Goal: Information Seeking & Learning: Learn about a topic

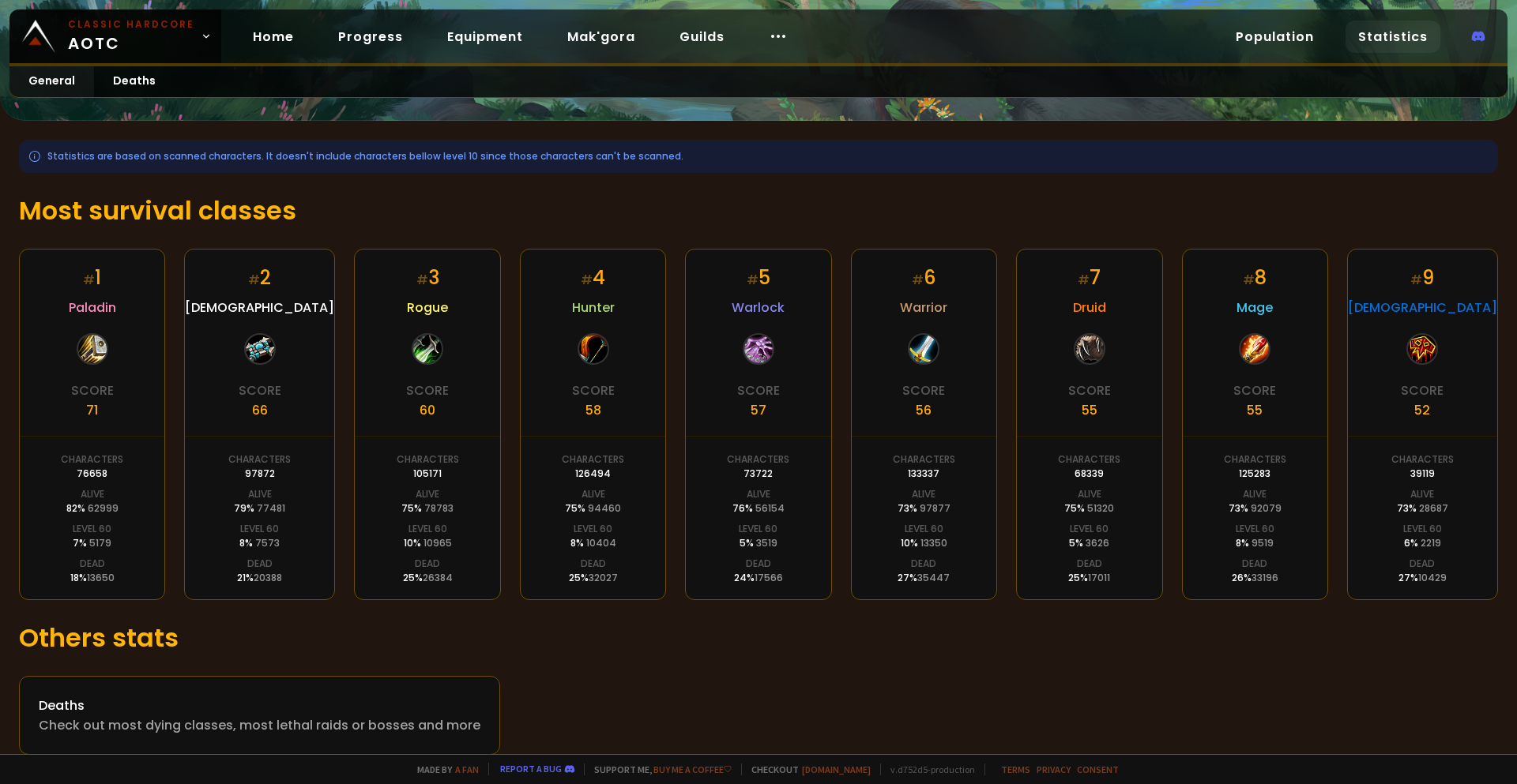
scroll to position [176, 0]
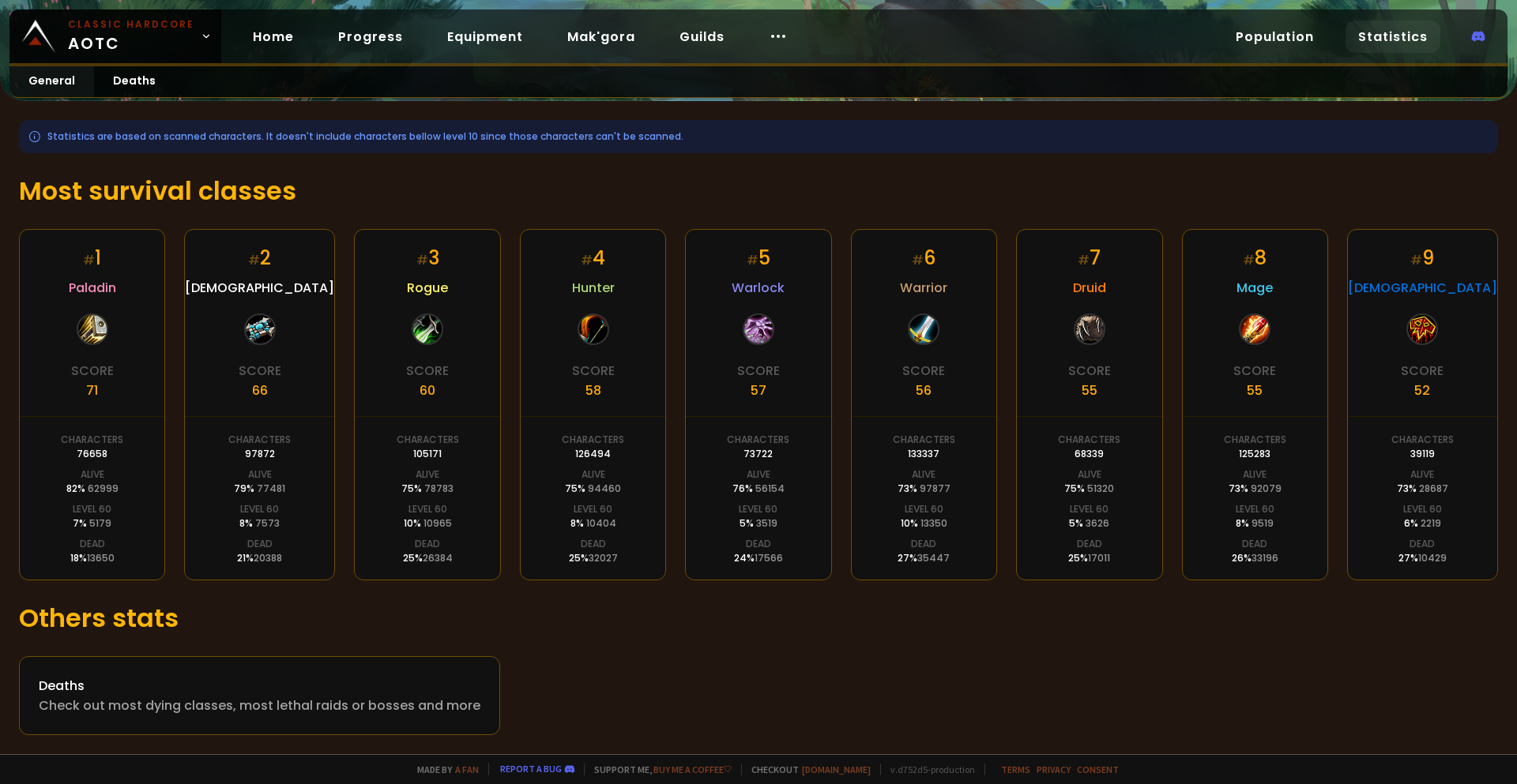
click at [666, 589] on div "Statistics are based on scanned characters. It doesn't include characters bello…" at bounding box center [758, 428] width 1517 height 653
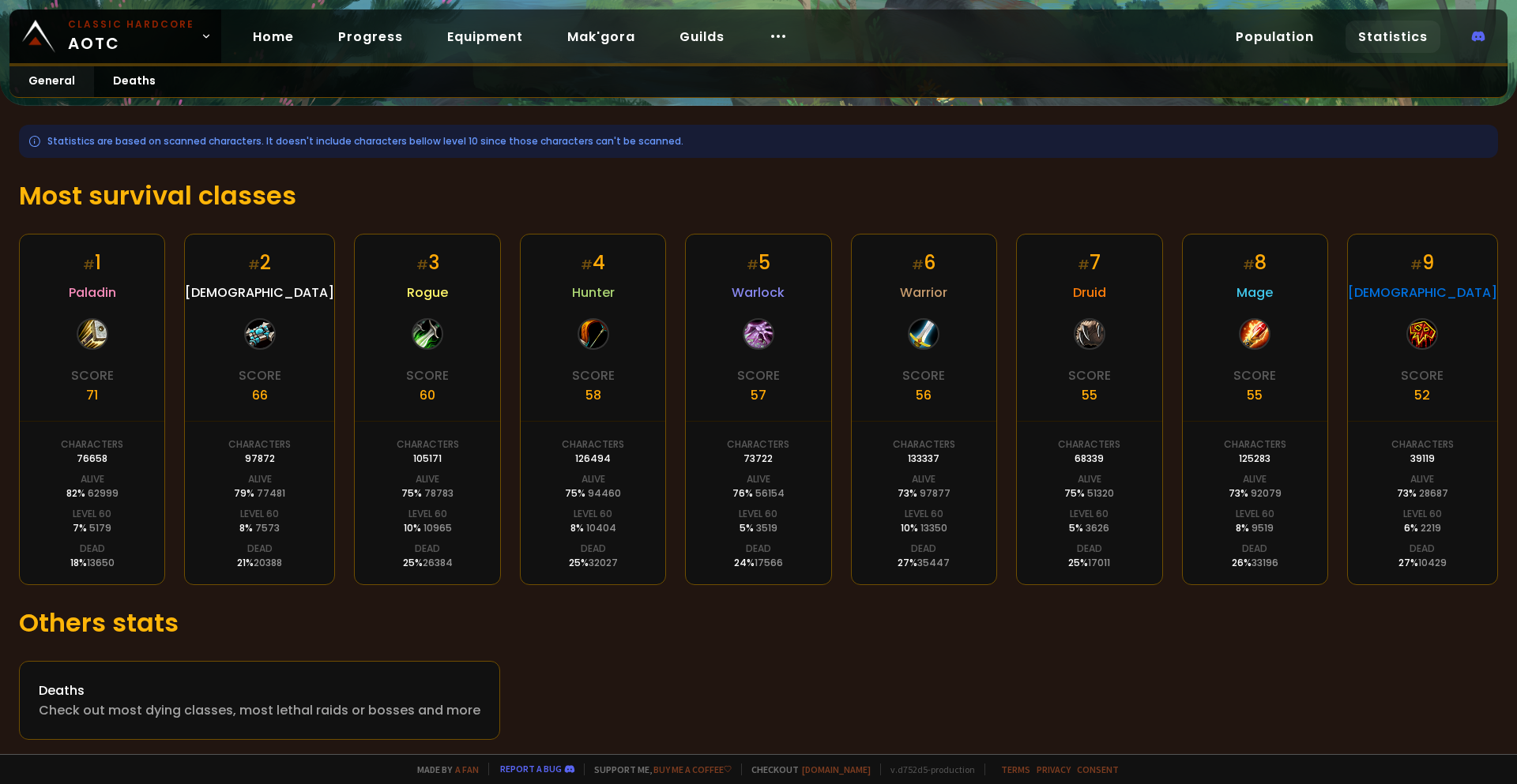
scroll to position [176, 0]
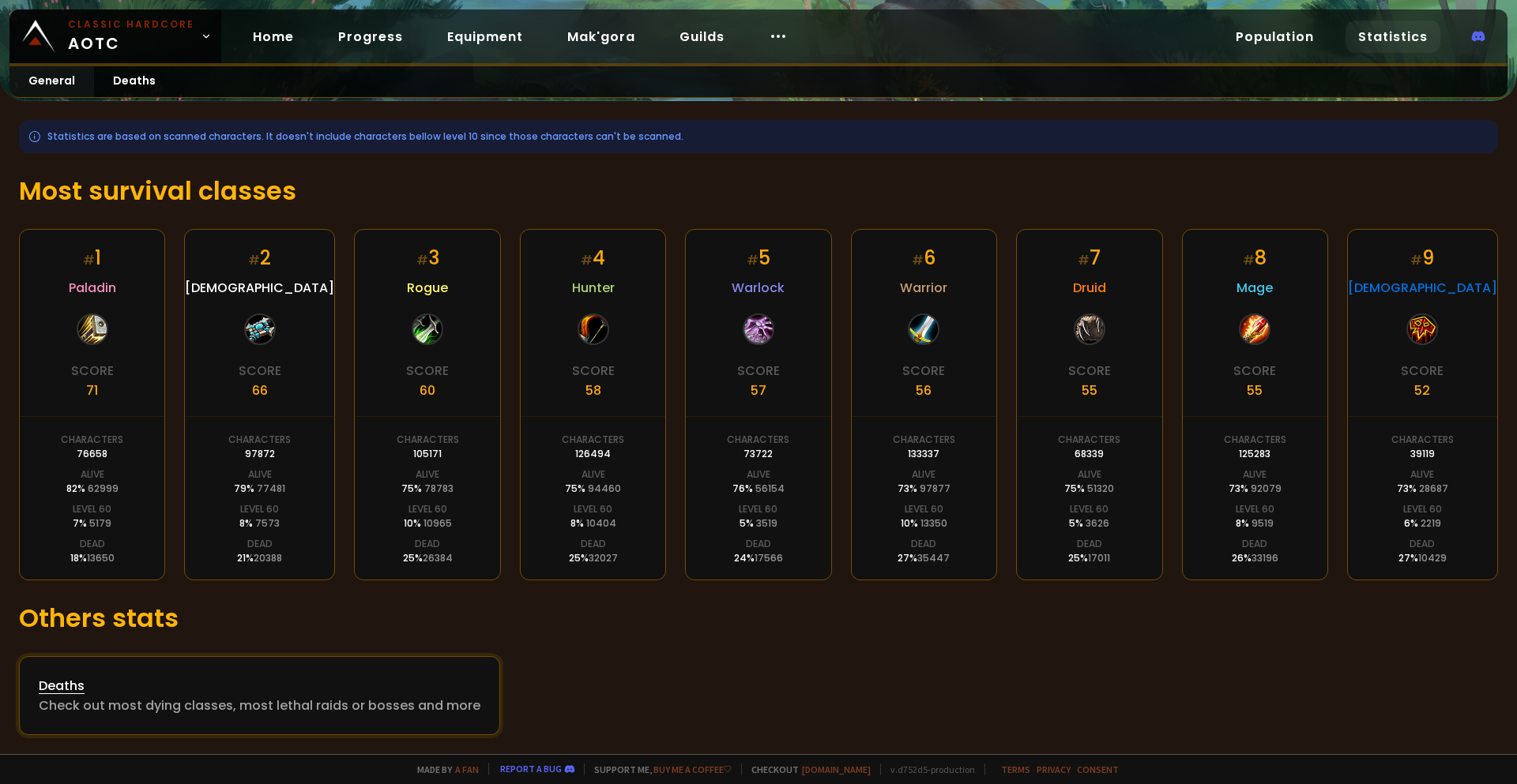
click at [75, 682] on div "Deaths" at bounding box center [259, 686] width 442 height 20
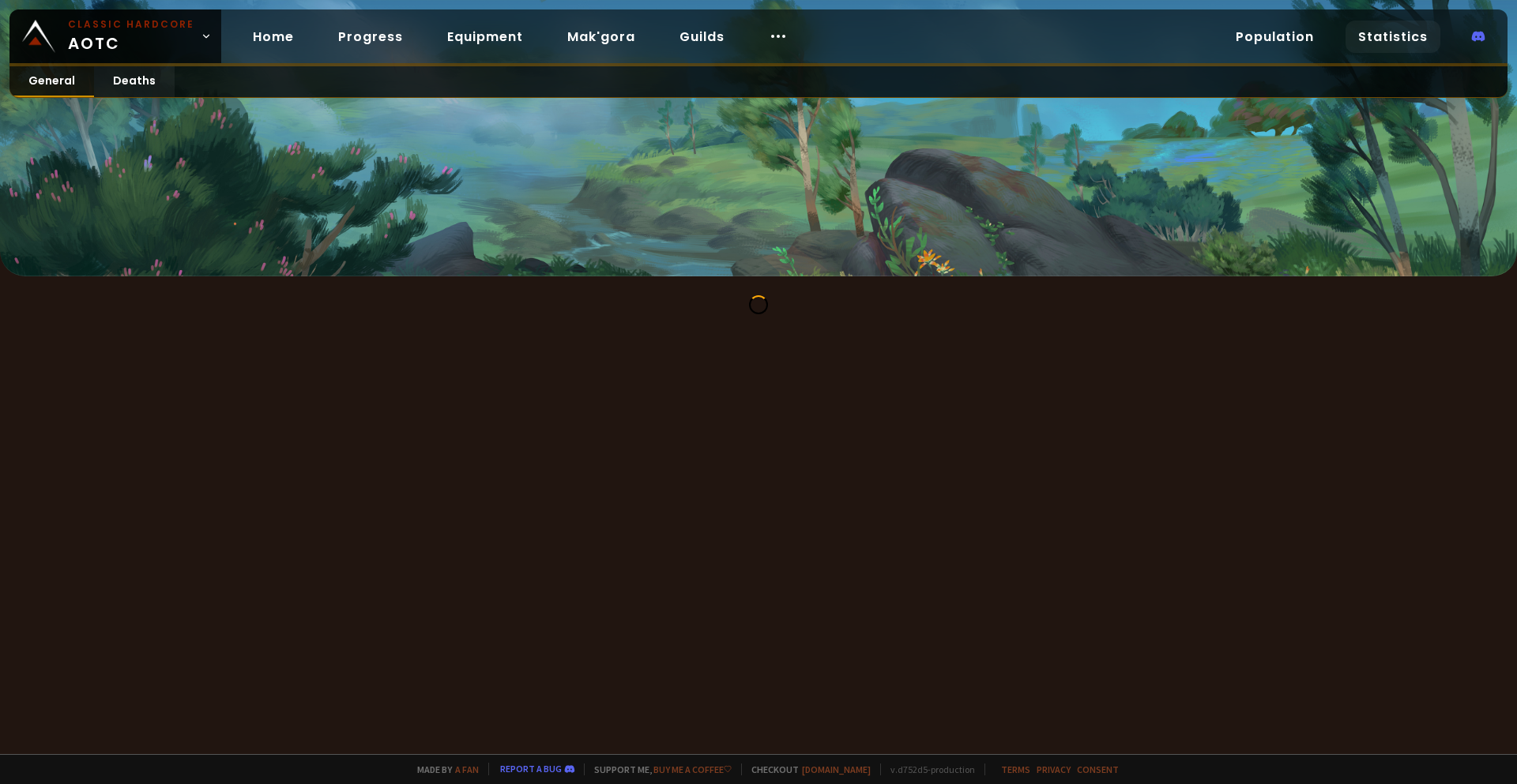
click at [53, 83] on link "General" at bounding box center [52, 81] width 84 height 31
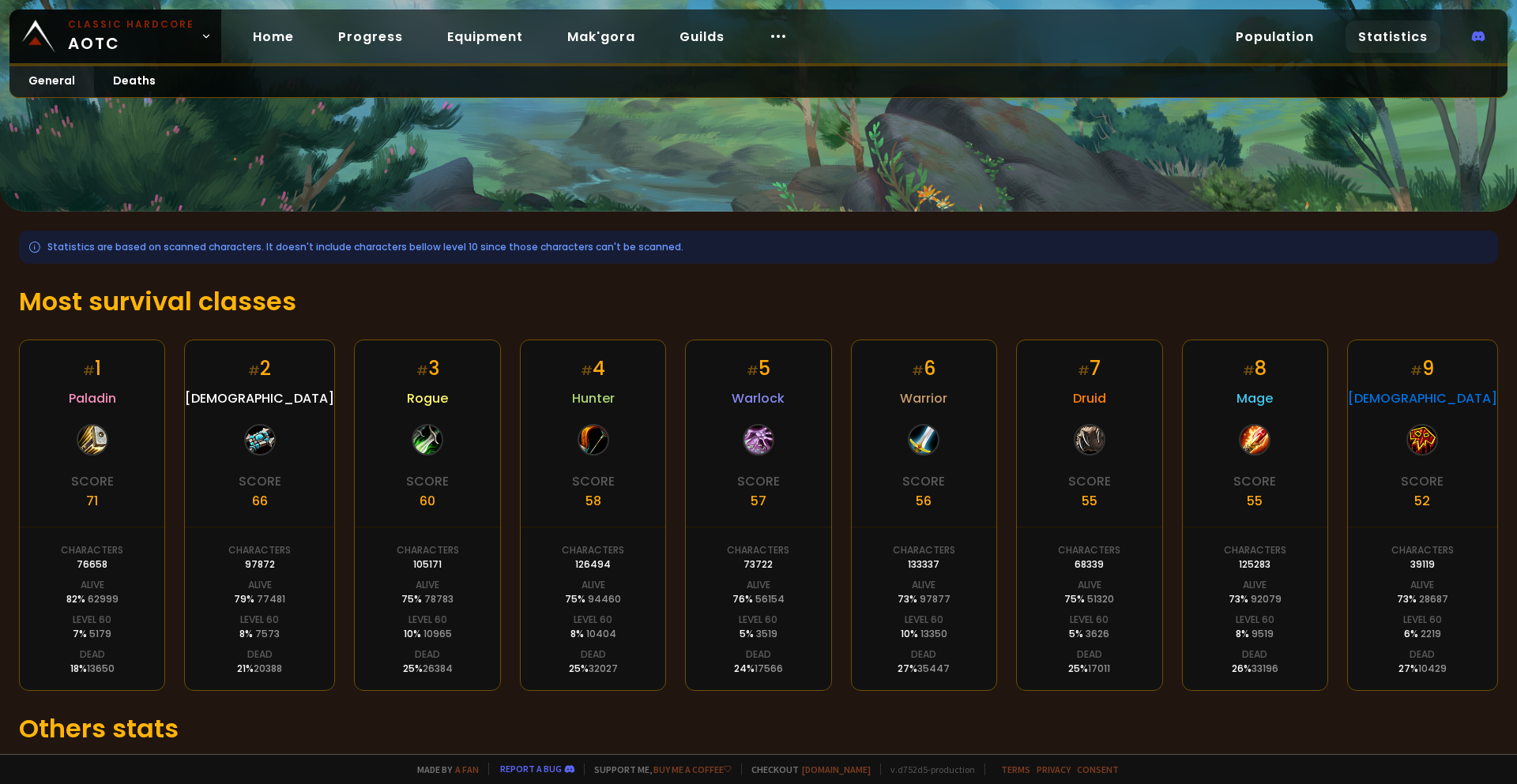
scroll to position [176, 0]
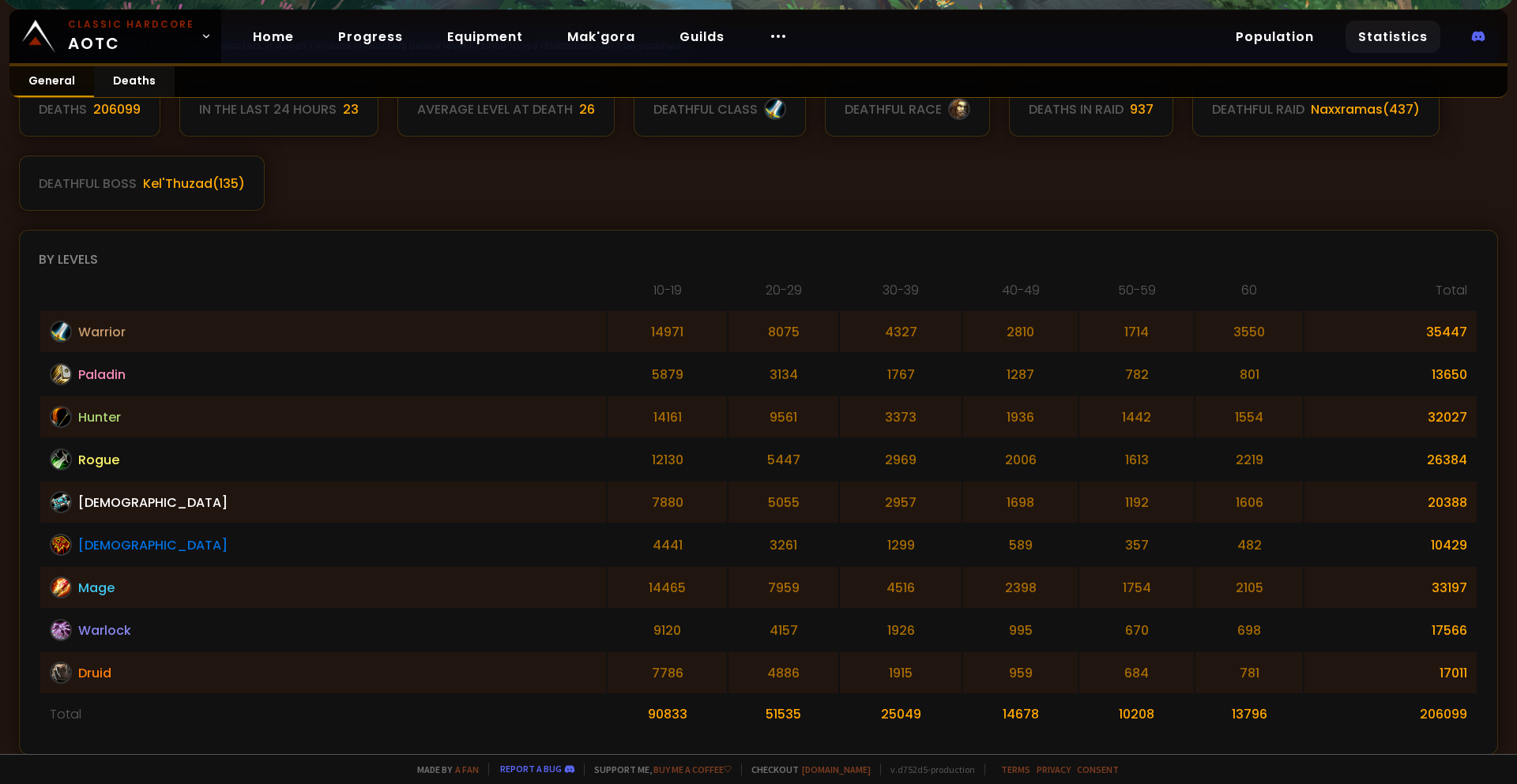
scroll to position [45, 0]
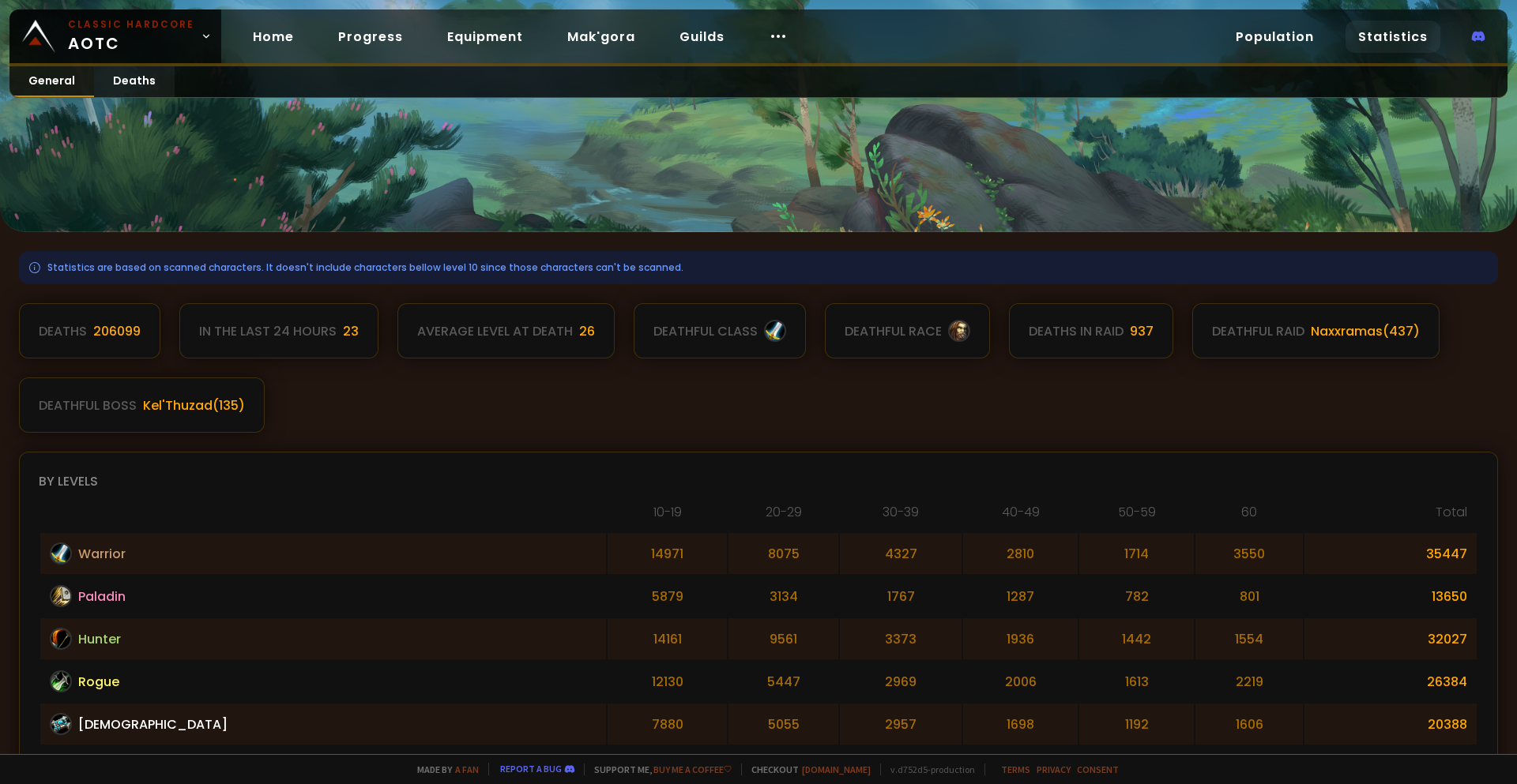
click at [44, 79] on link "General" at bounding box center [52, 81] width 84 height 31
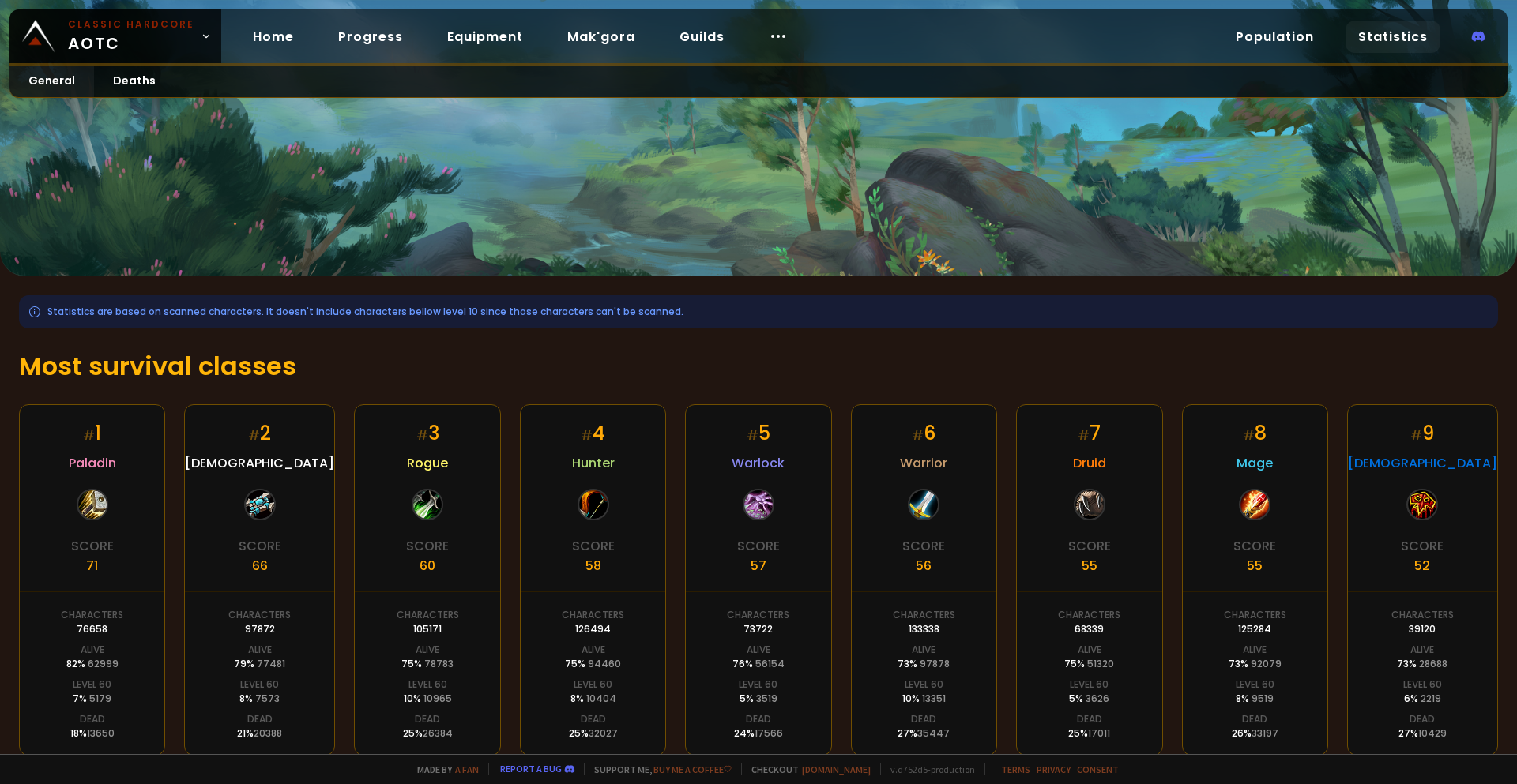
scroll to position [176, 0]
